Goal: Download file/media

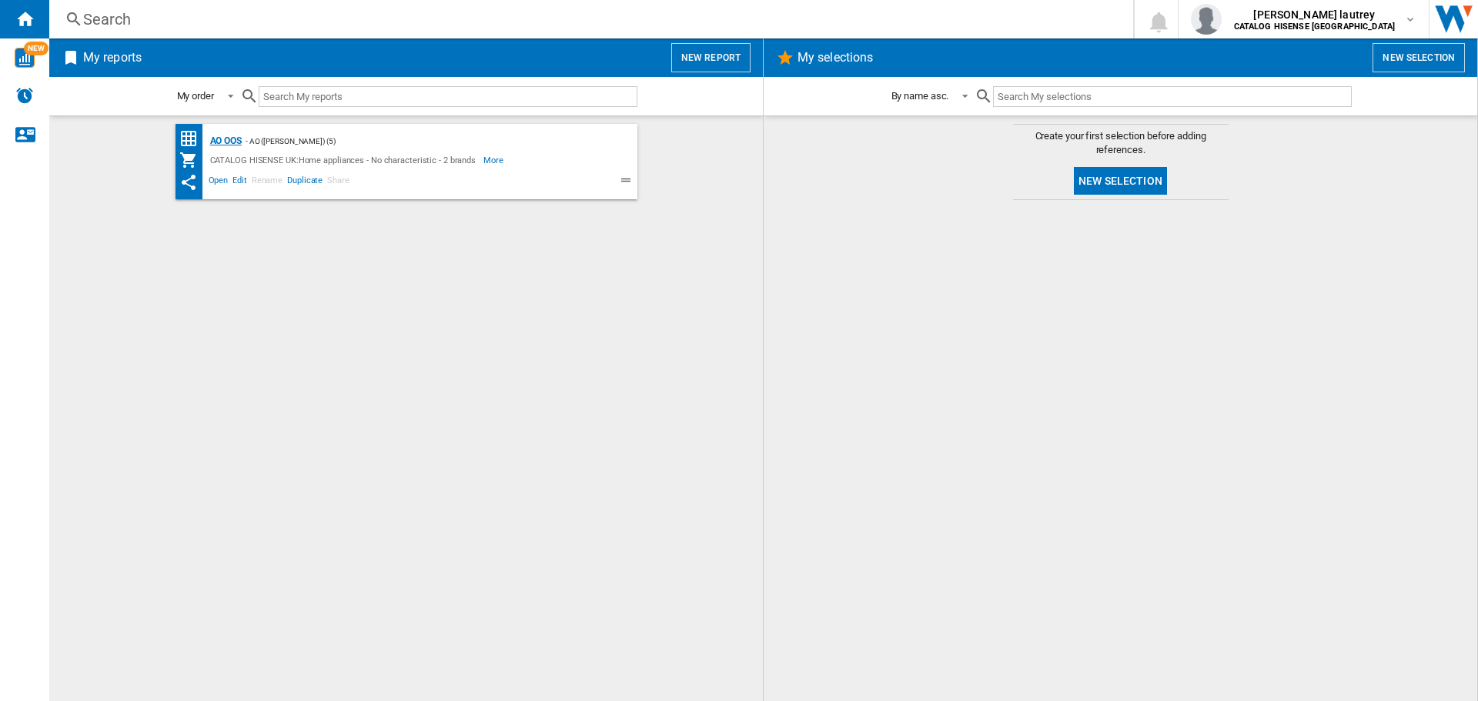
click at [222, 142] on div "AO OOS" at bounding box center [223, 141] width 35 height 19
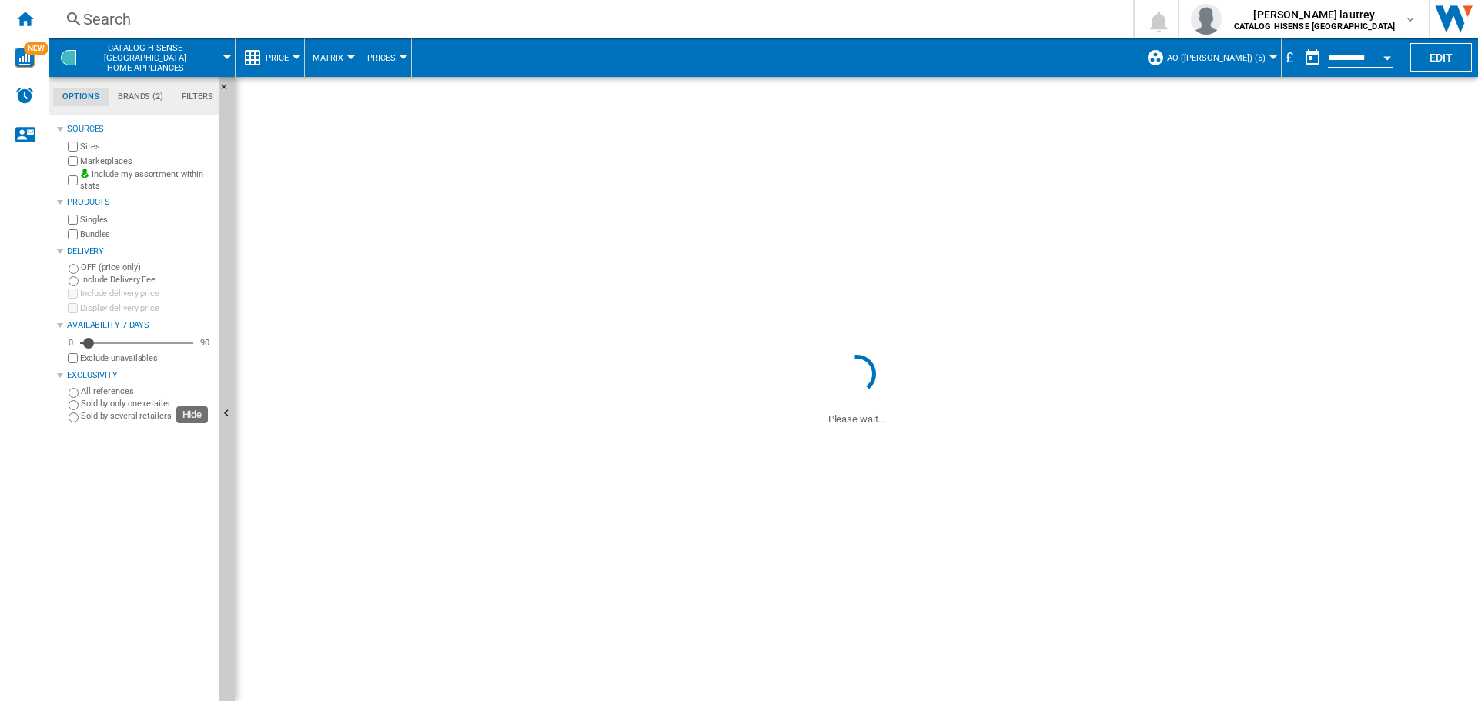
click at [803, 174] on div "Options Brands (2) Filters Options Brands (2) Filters Sources Sites Marketplace…" at bounding box center [763, 389] width 1429 height 624
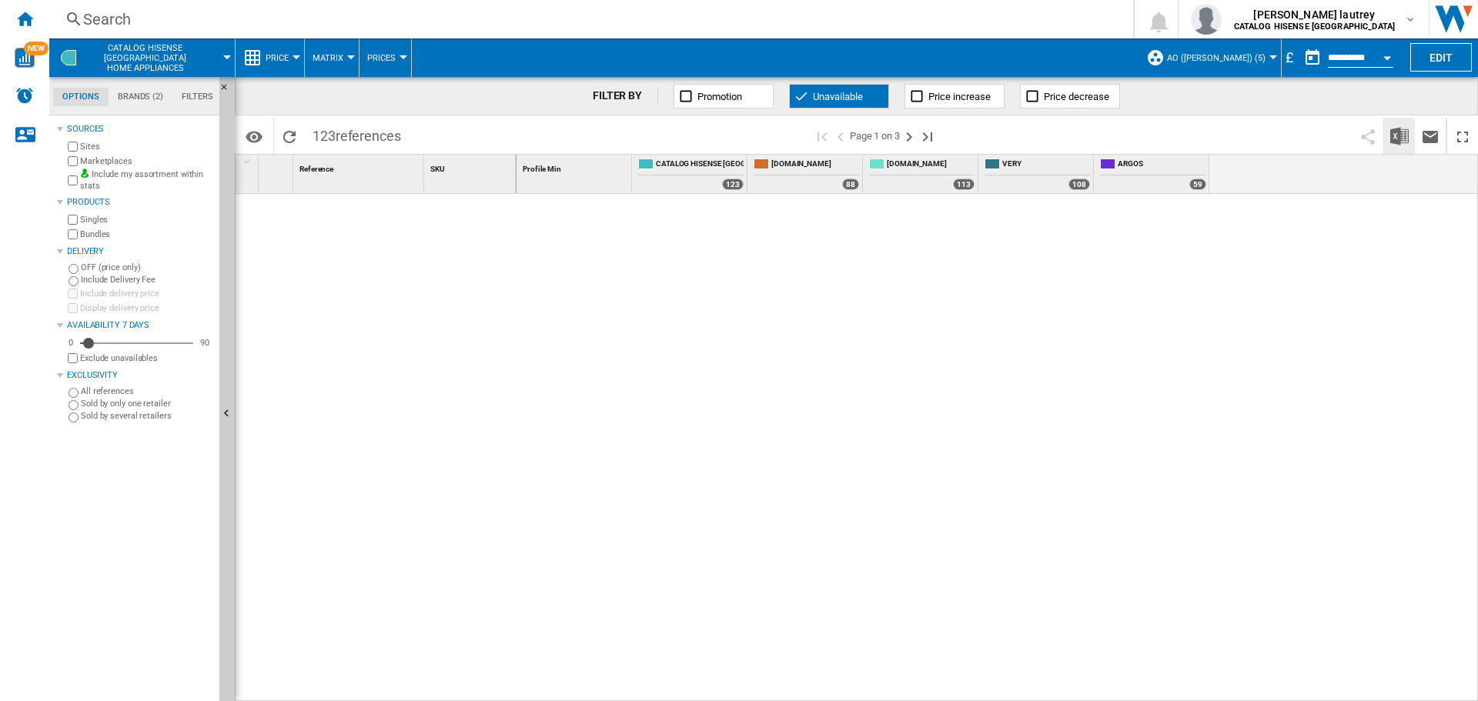
click at [1399, 135] on img "Download in Excel" at bounding box center [1399, 136] width 18 height 18
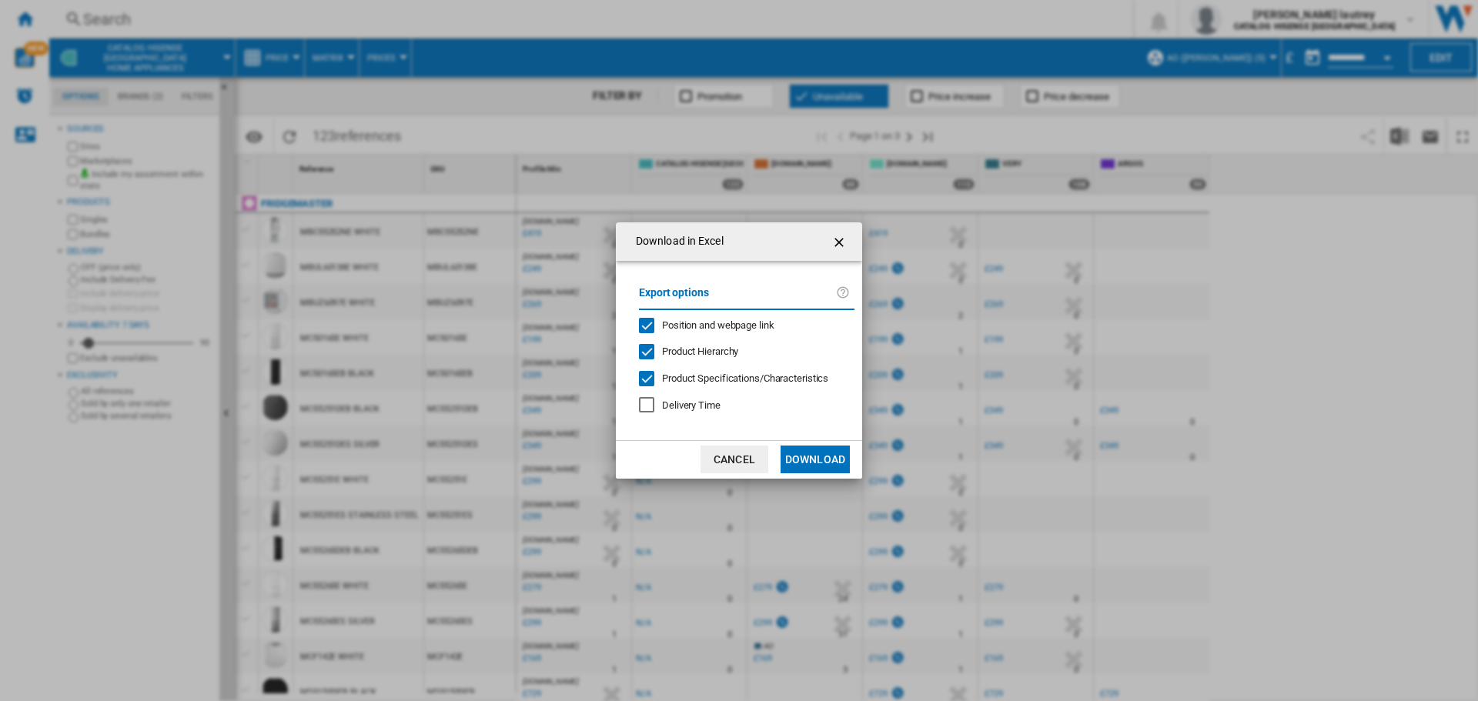
click at [734, 326] on span "Position and webpage link" at bounding box center [718, 325] width 112 height 12
click at [727, 359] on div "Product Hierarchy" at bounding box center [700, 352] width 76 height 14
click at [719, 363] on div "Export options Position and webpage link Product Hierarchy Product Specificatio…" at bounding box center [746, 350] width 231 height 149
click at [719, 372] on div "Product Specifications/Characteristics" at bounding box center [745, 379] width 166 height 14
click at [828, 456] on button "Download" at bounding box center [815, 460] width 69 height 28
